Goal: Find specific page/section: Find specific page/section

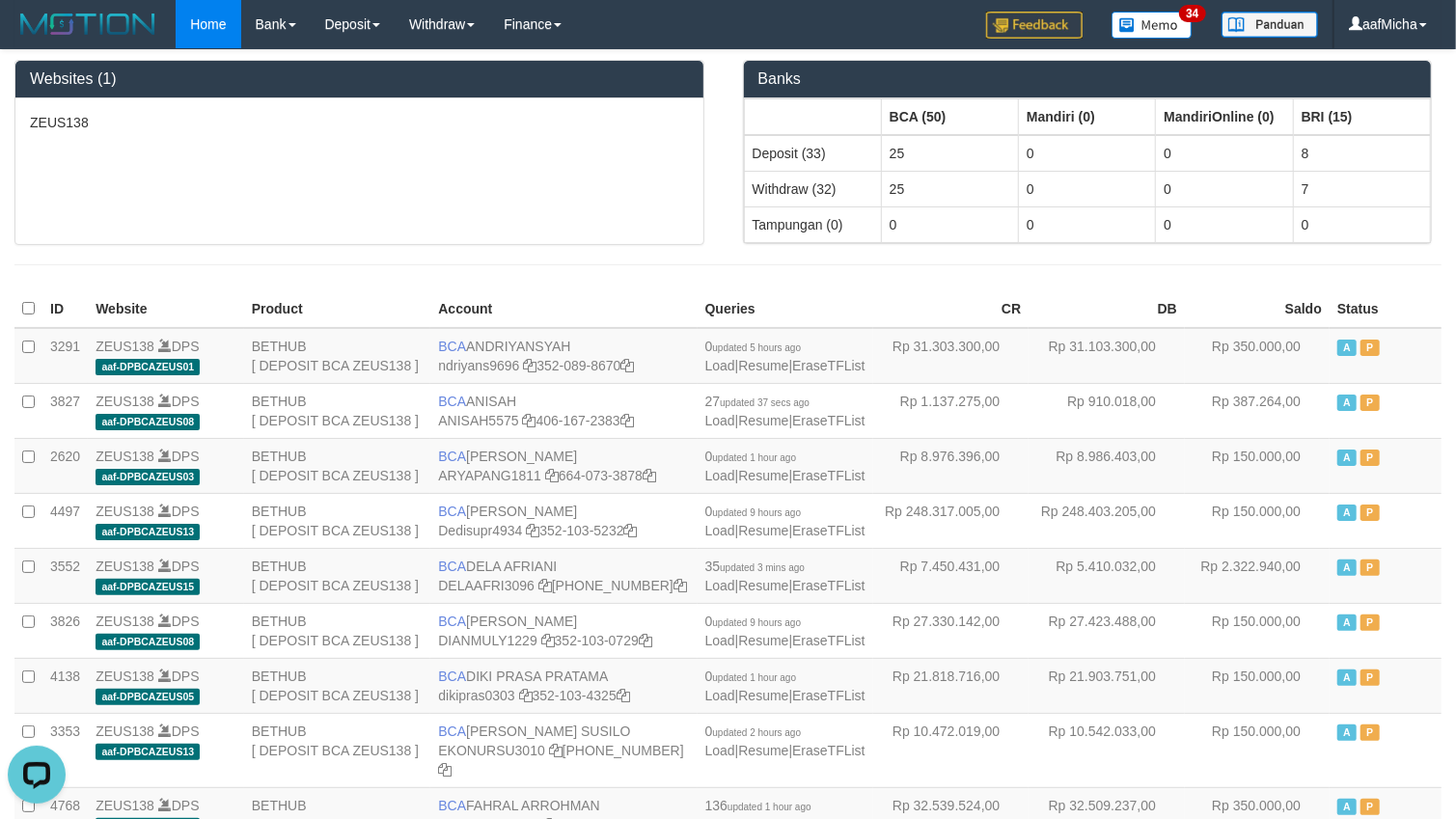
scroll to position [1075, 0]
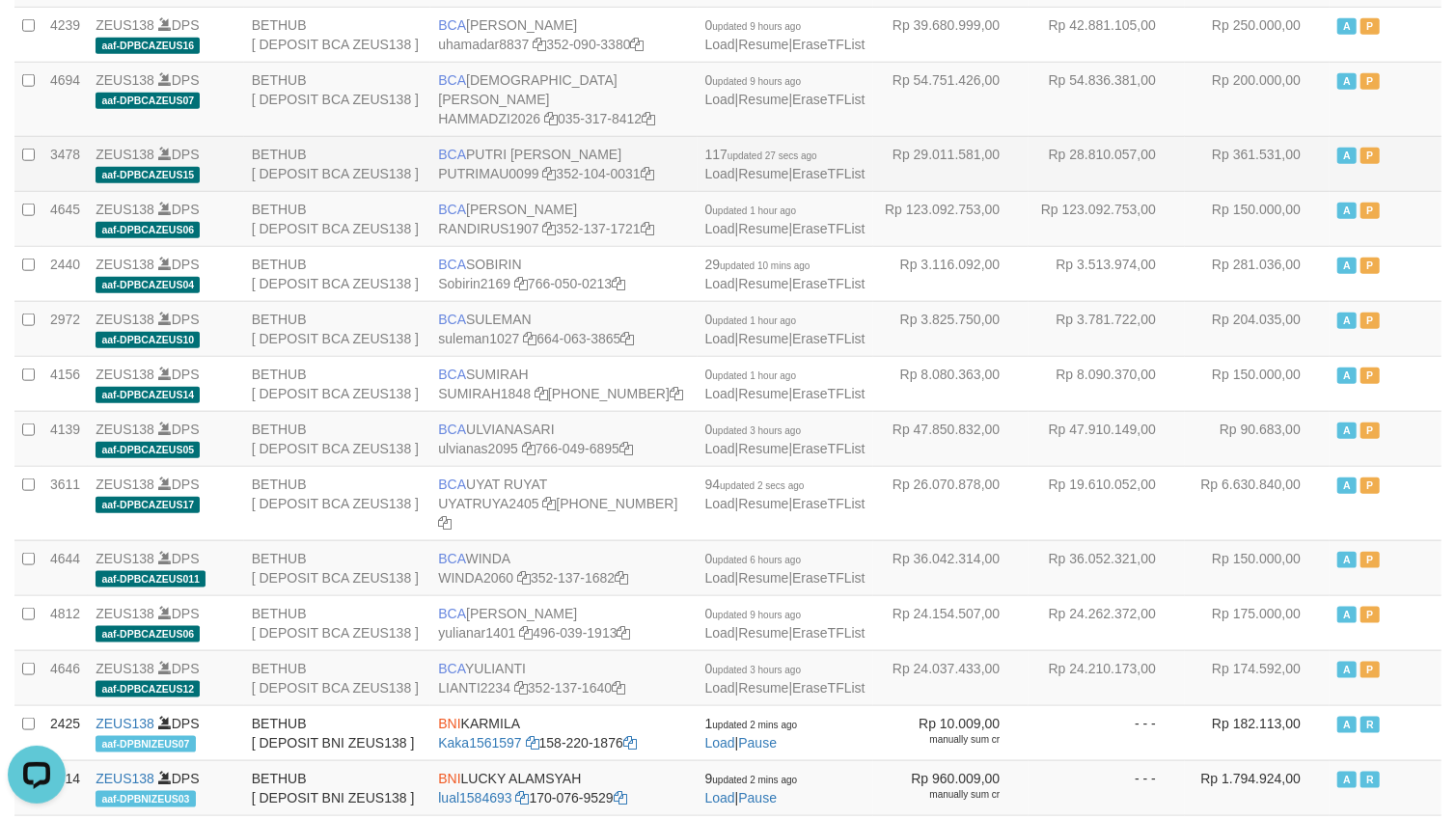
drag, startPoint x: 451, startPoint y: 387, endPoint x: 603, endPoint y: 386, distance: 152.0
click at [603, 191] on td "BCA PUTRI MAUDY PUTRIMAU0099 352-104-0031" at bounding box center [563, 163] width 266 height 55
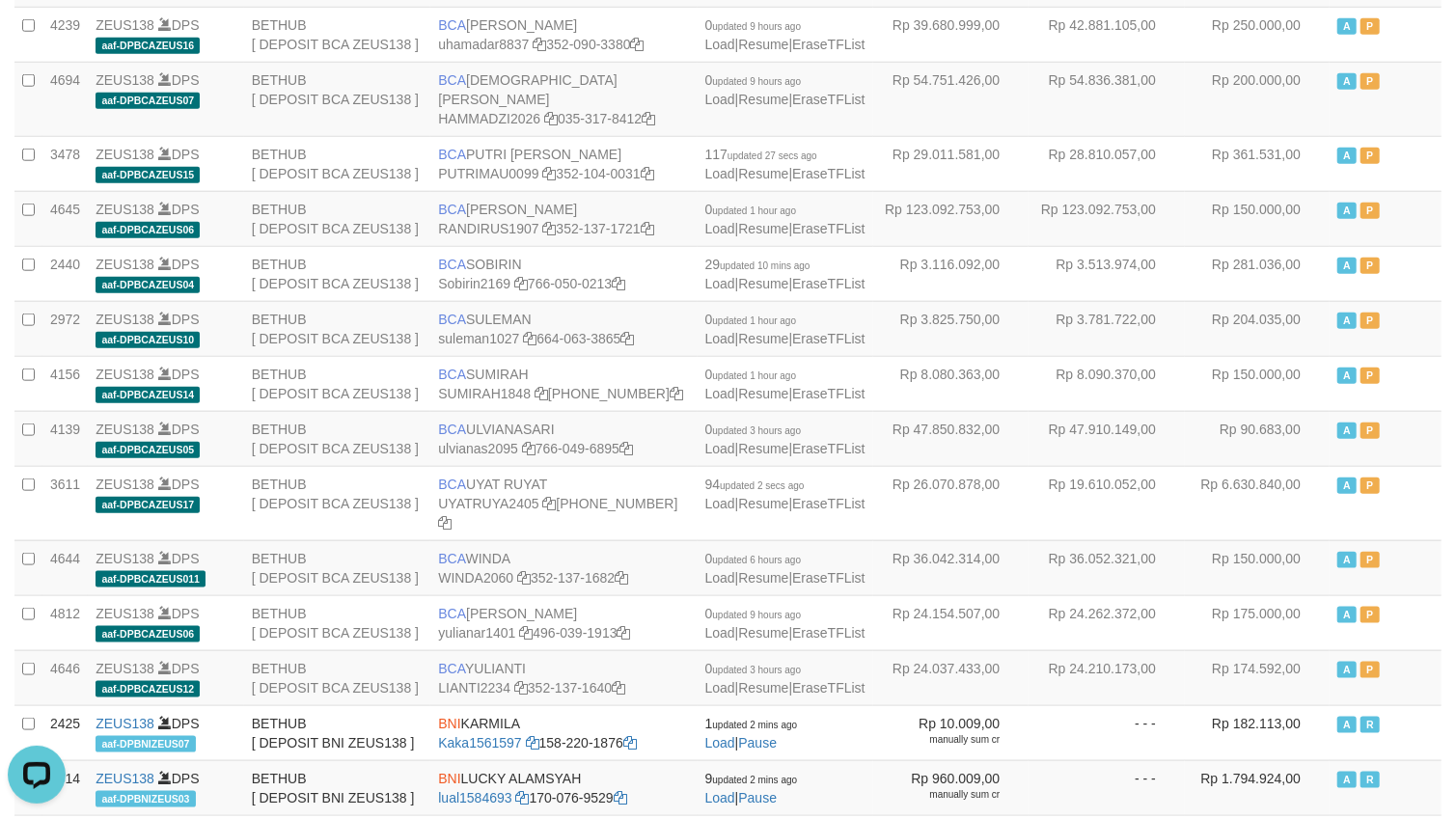
copy td "BCA PUTRI MAUDY"
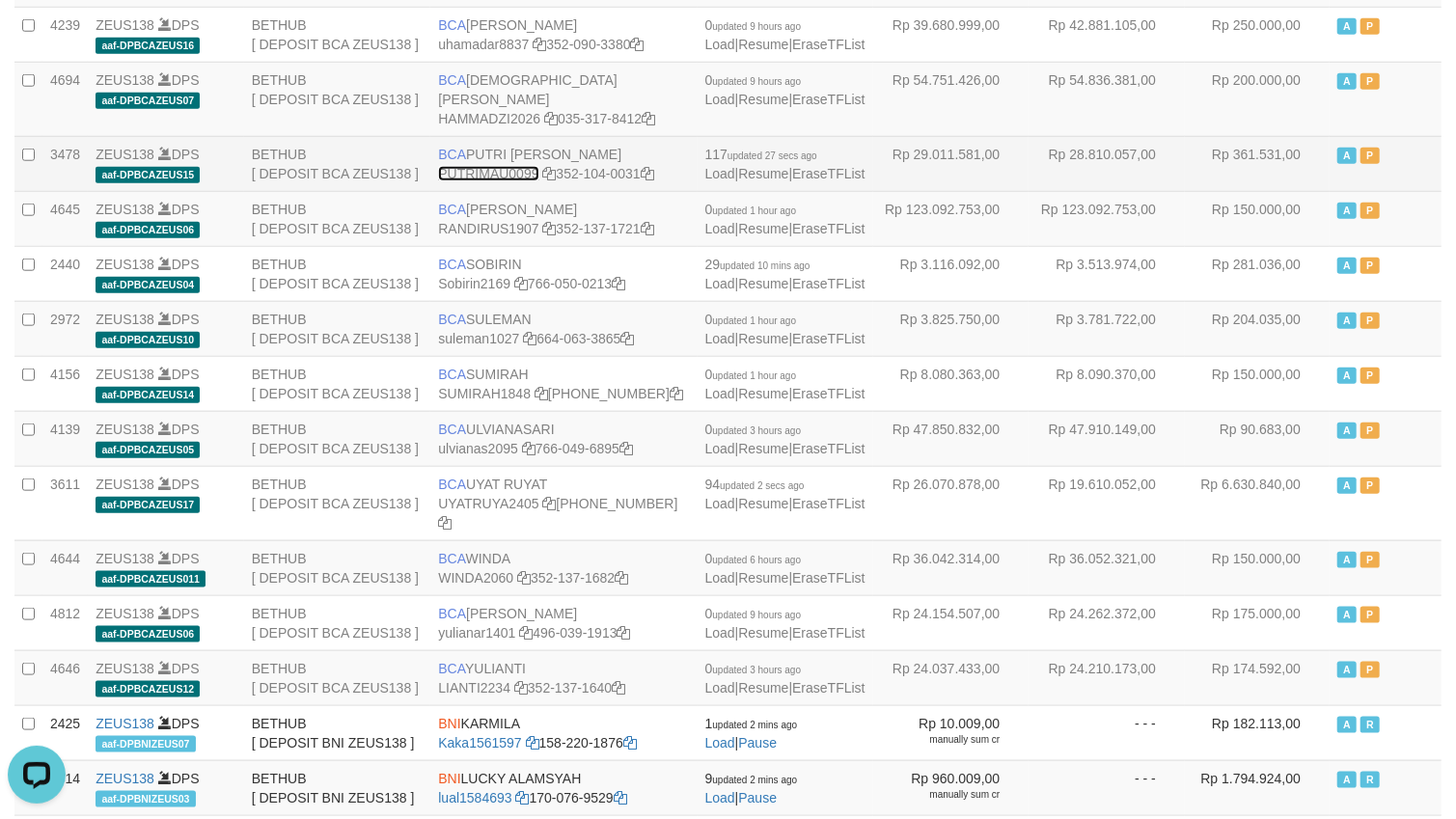
click at [487, 181] on link "PUTRIMAU0099" at bounding box center [487, 174] width 100 height 16
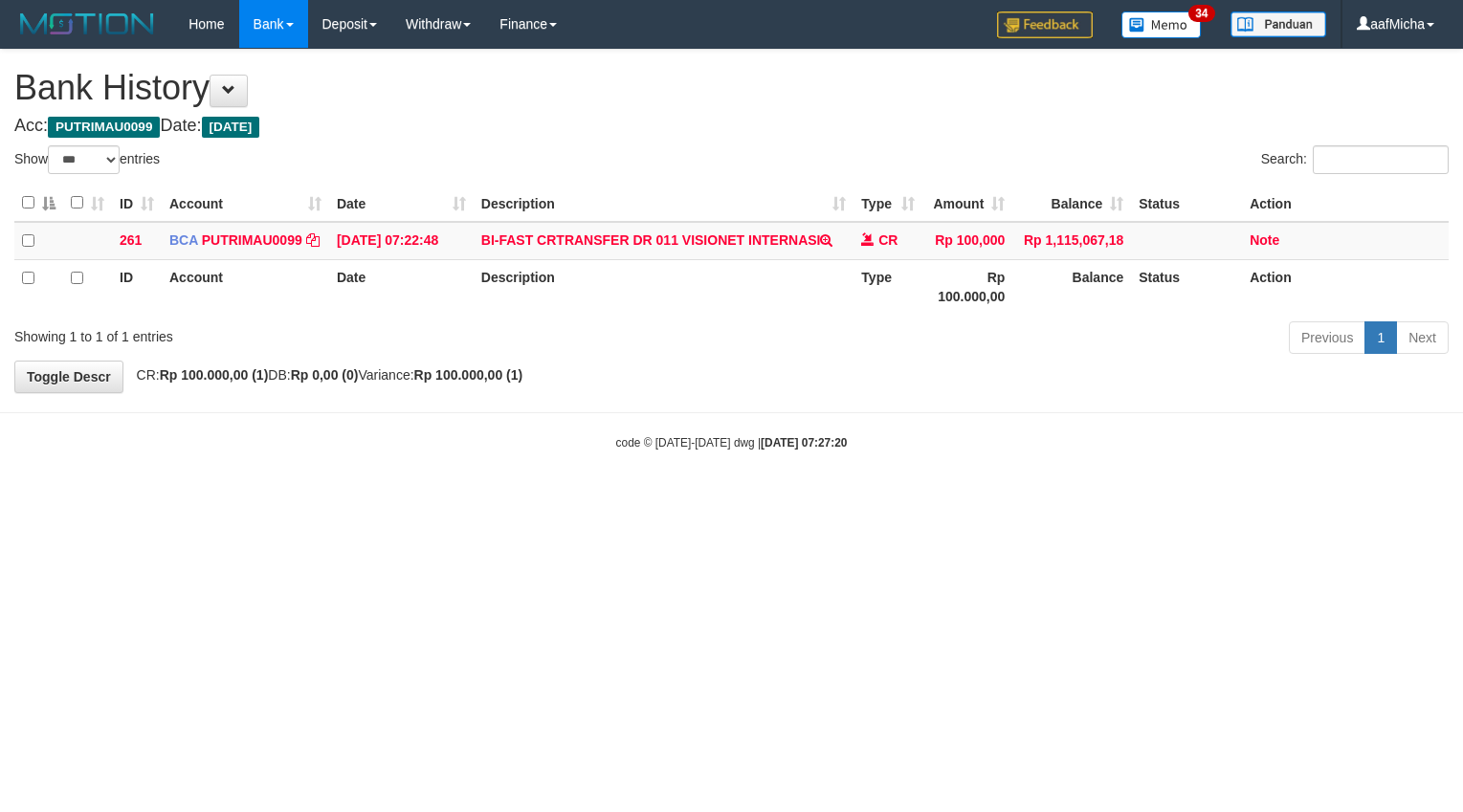
select select "***"
click at [209, 27] on link "Home" at bounding box center [206, 24] width 64 height 48
